Goal: Navigation & Orientation: Find specific page/section

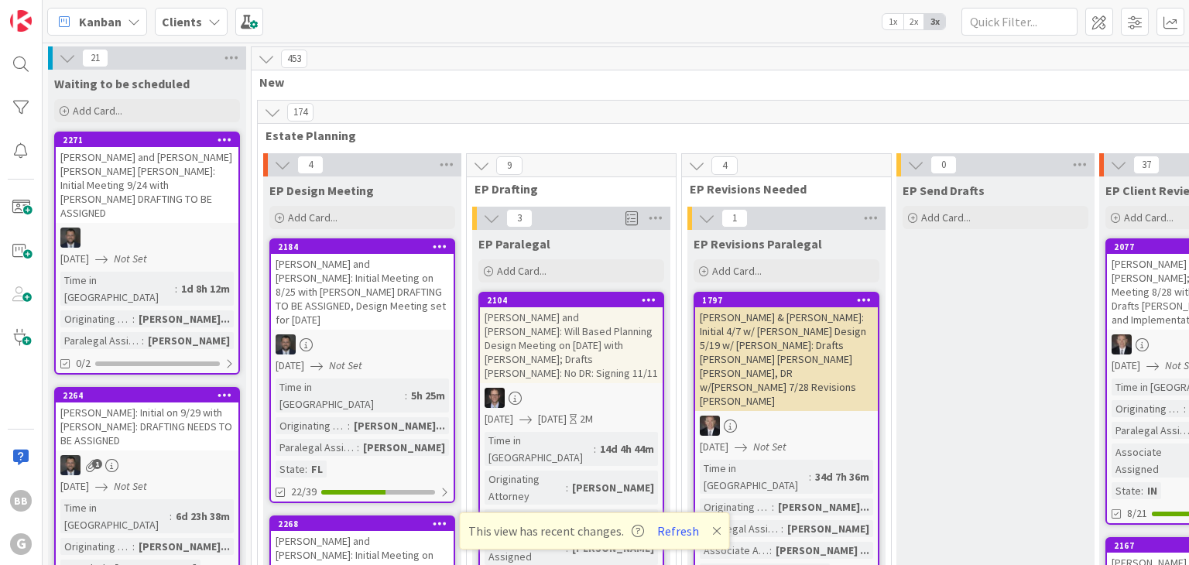
click at [100, 26] on span "Kanban" at bounding box center [100, 21] width 43 height 19
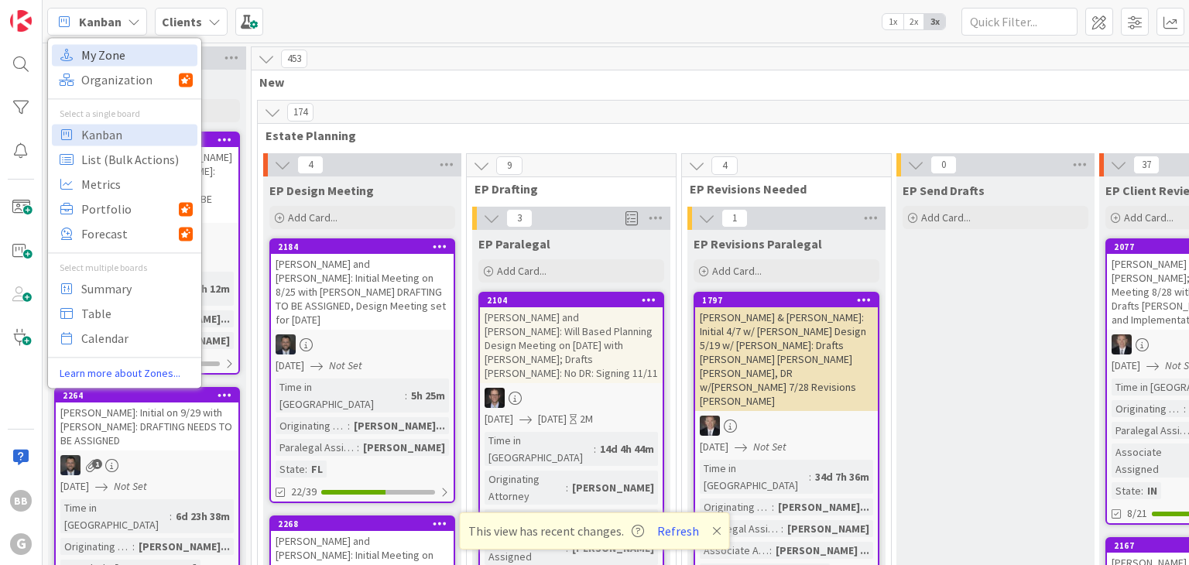
click at [102, 46] on span "My Zone" at bounding box center [136, 54] width 111 height 23
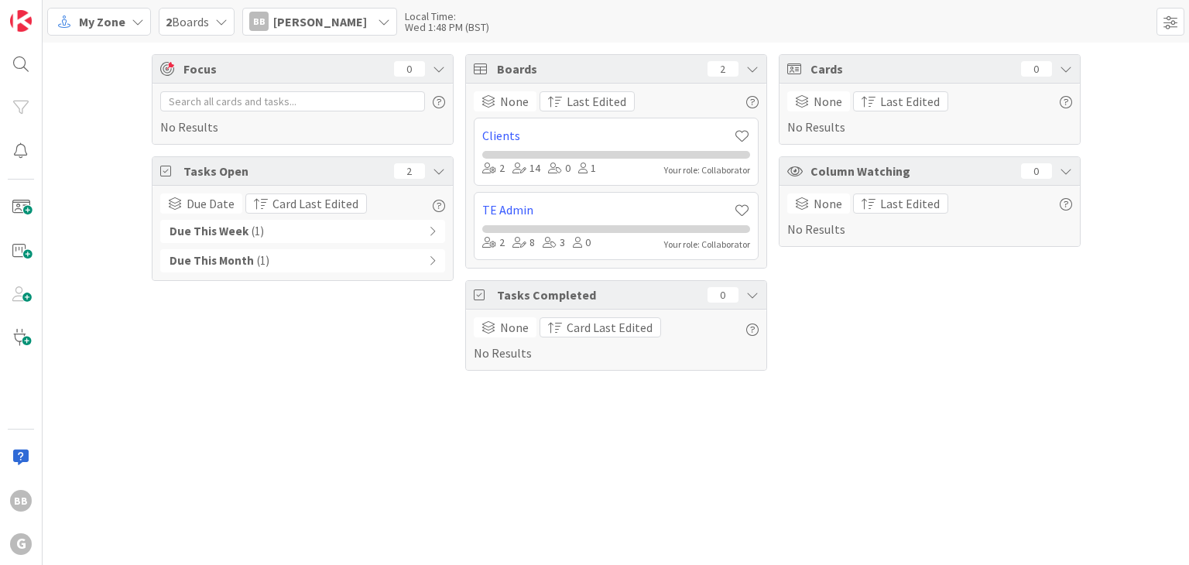
click at [361, 227] on div "Due This Week ( 1 )" at bounding box center [302, 231] width 285 height 23
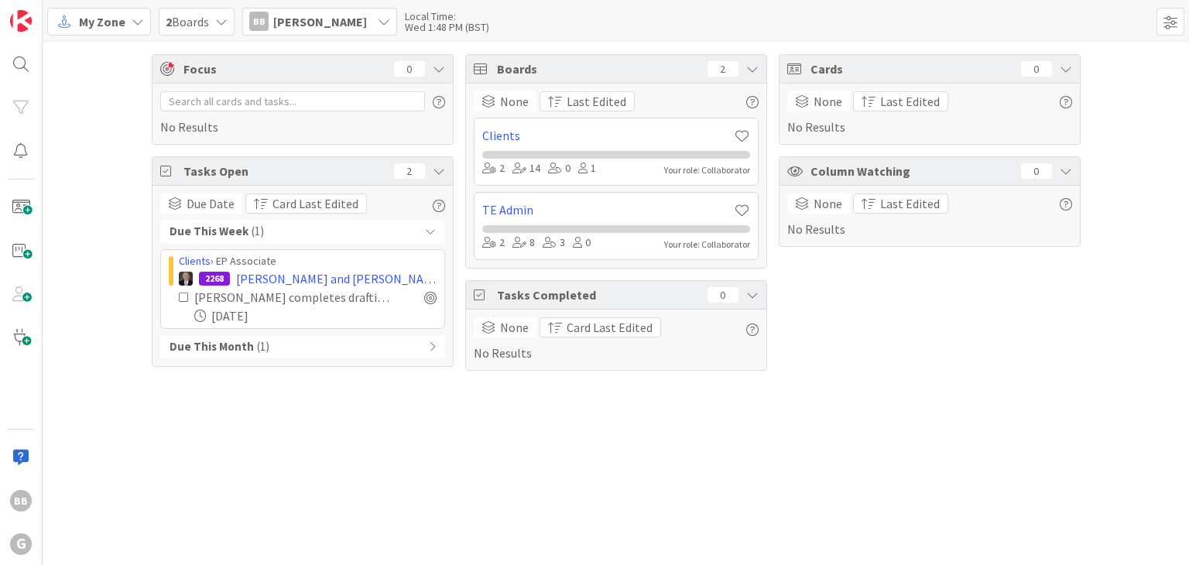
click at [361, 227] on div "Due This Week ( 1 )" at bounding box center [302, 231] width 285 height 23
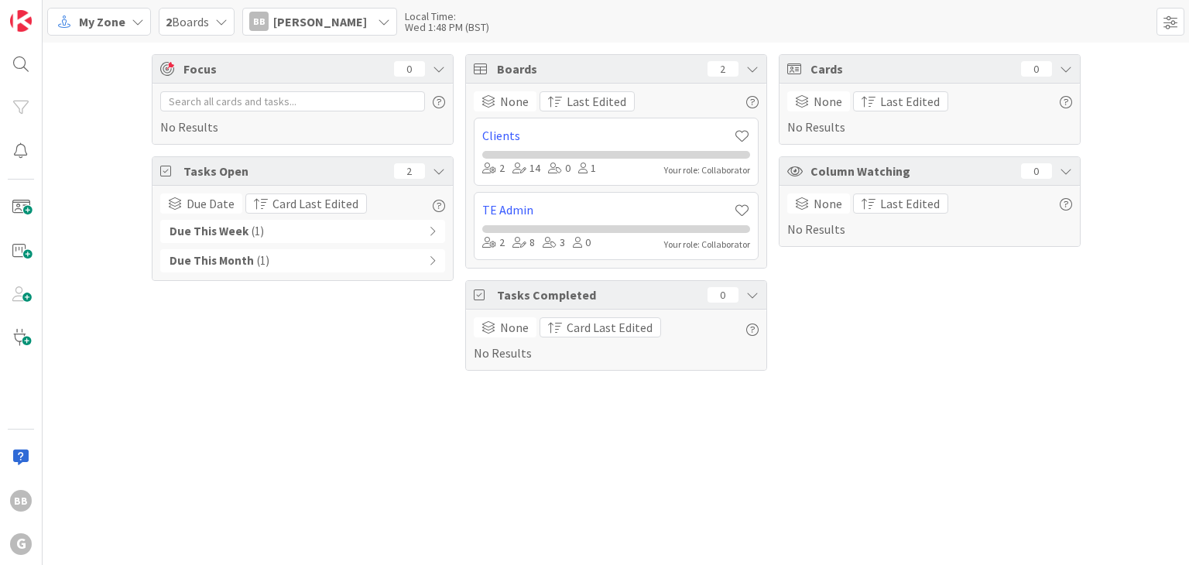
click at [327, 228] on div "Due This Week ( 1 )" at bounding box center [302, 231] width 285 height 23
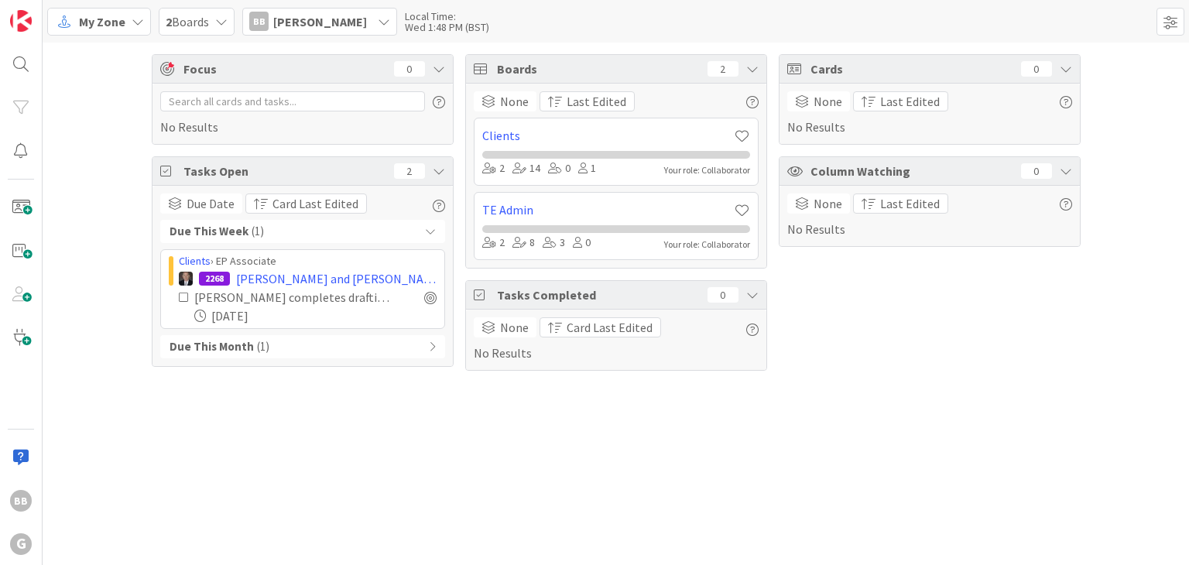
click at [327, 340] on div "Due This Month ( 1 )" at bounding box center [302, 346] width 285 height 23
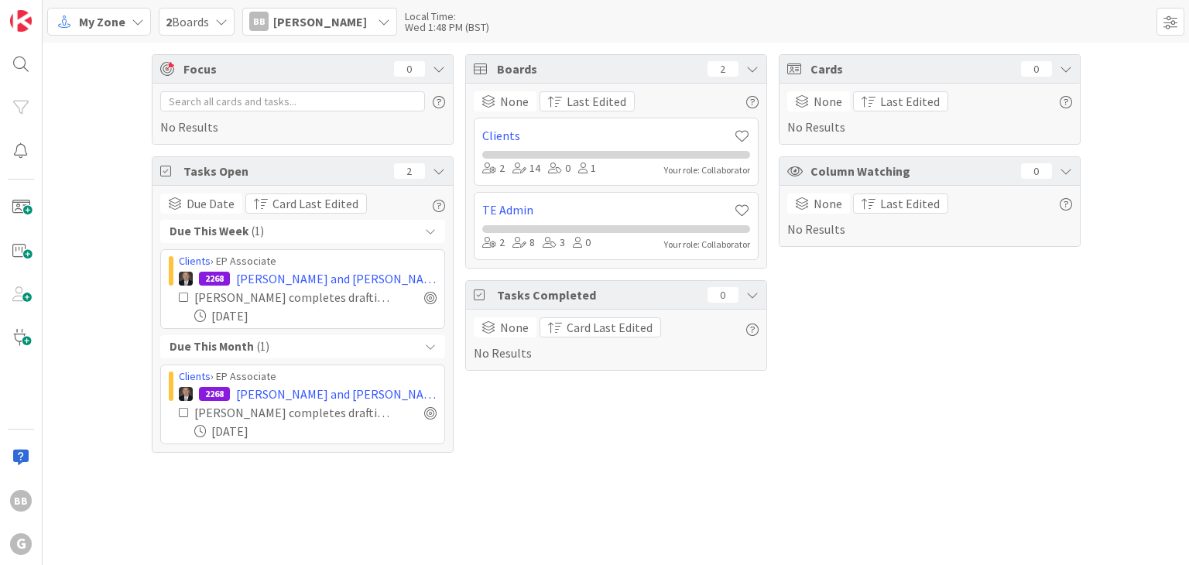
click at [416, 346] on div "Due This Month ( 1 )" at bounding box center [302, 346] width 285 height 23
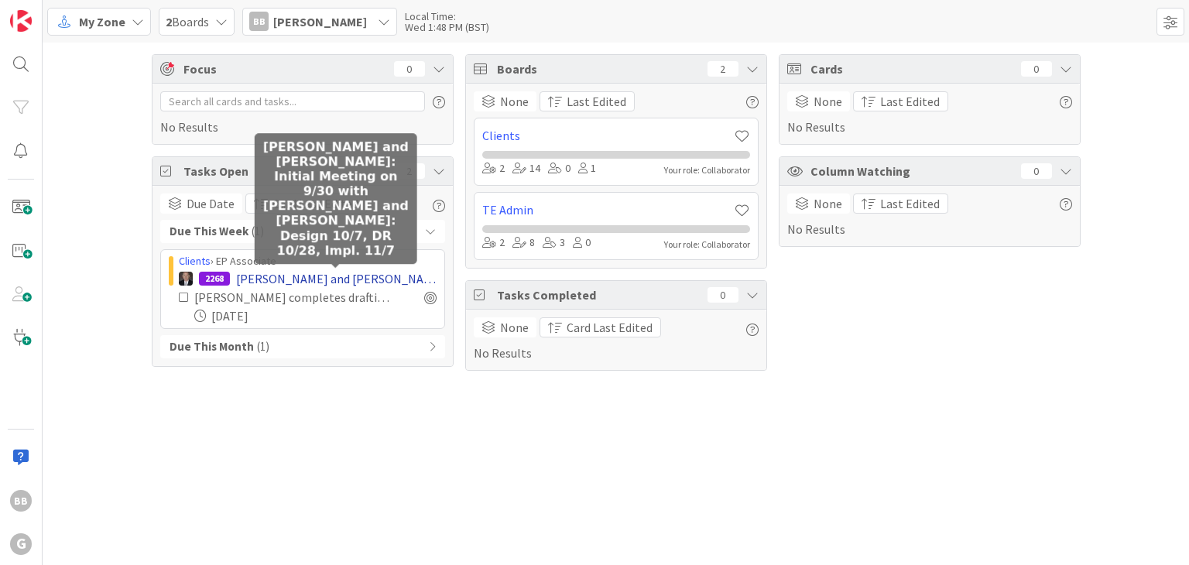
click at [303, 278] on span "[PERSON_NAME] and [PERSON_NAME]: Initial Meeting on 9/30 with [PERSON_NAME] and…" at bounding box center [336, 278] width 200 height 19
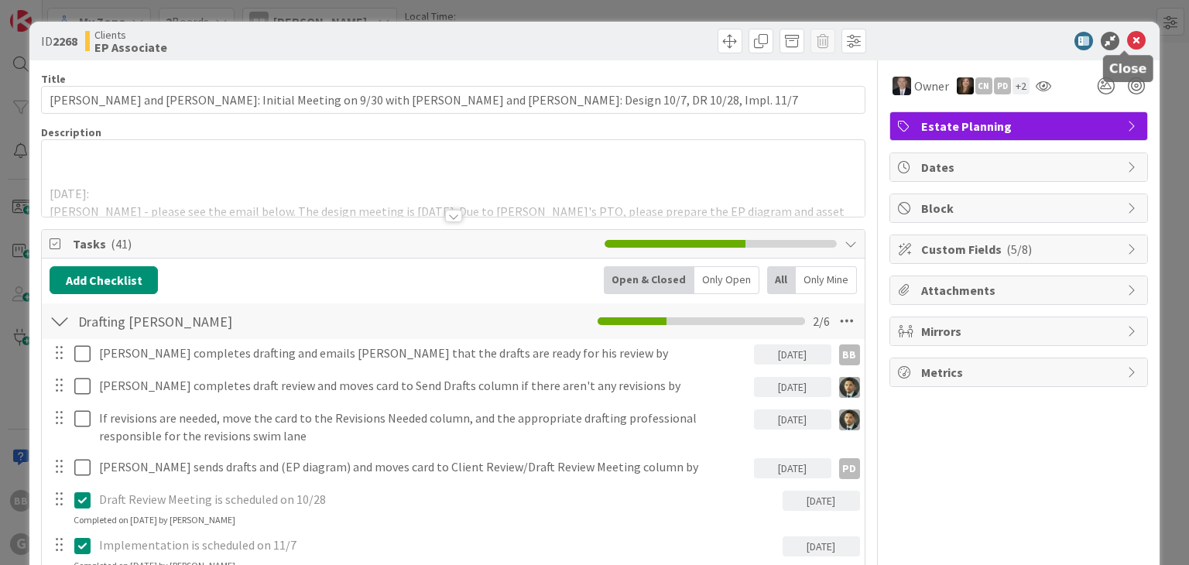
click at [1130, 43] on icon at bounding box center [1136, 41] width 19 height 19
